Goal: Check status: Check status

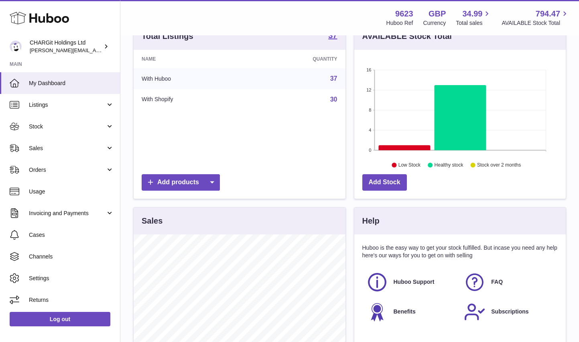
scroll to position [185, 0]
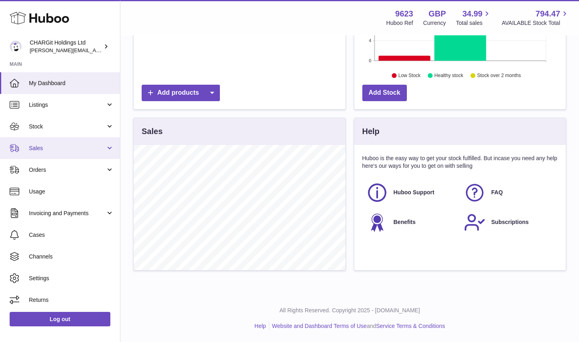
click at [42, 147] on span "Sales" at bounding box center [67, 148] width 77 height 8
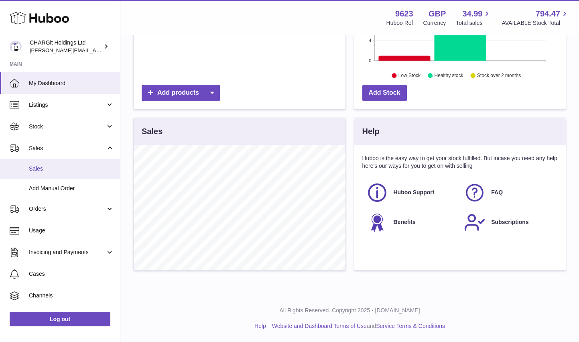
click at [38, 168] on span "Sales" at bounding box center [71, 169] width 85 height 8
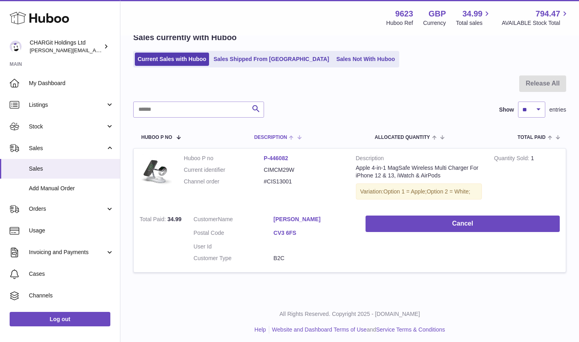
scroll to position [45, 0]
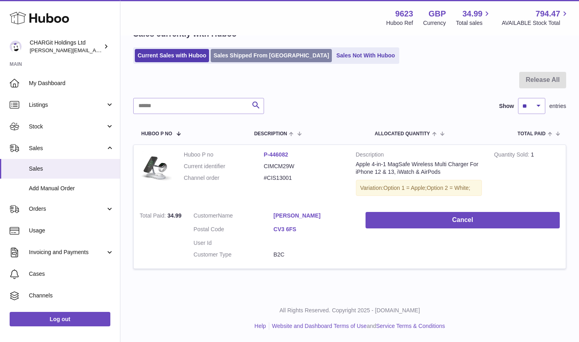
click at [240, 56] on link "Sales Shipped From [GEOGRAPHIC_DATA]" at bounding box center [271, 55] width 121 height 13
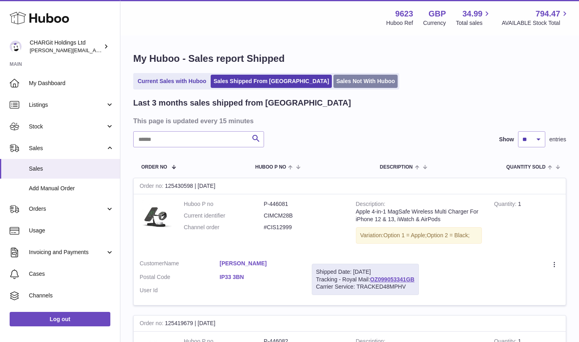
click at [334, 80] on link "Sales Not With Huboo" at bounding box center [366, 81] width 64 height 13
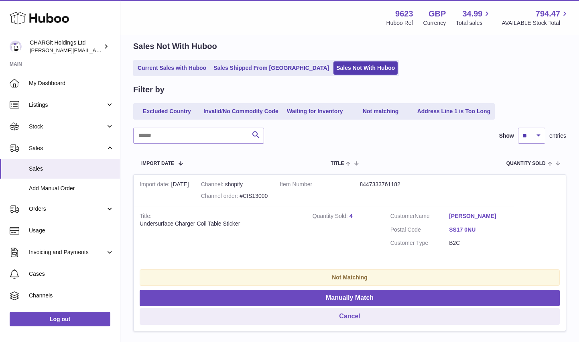
scroll to position [91, 0]
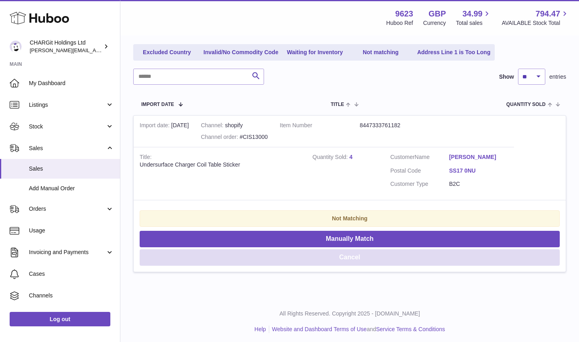
click at [353, 258] on button "Cancel" at bounding box center [350, 257] width 420 height 16
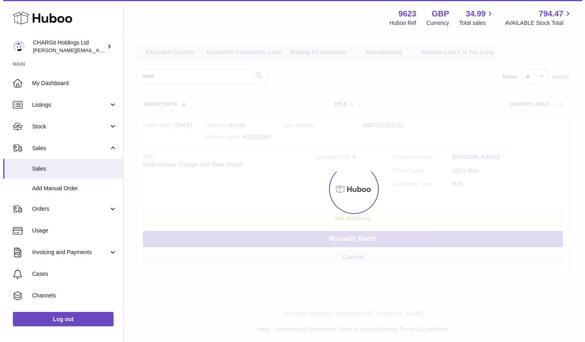
scroll to position [0, 0]
